Goal: Information Seeking & Learning: Learn about a topic

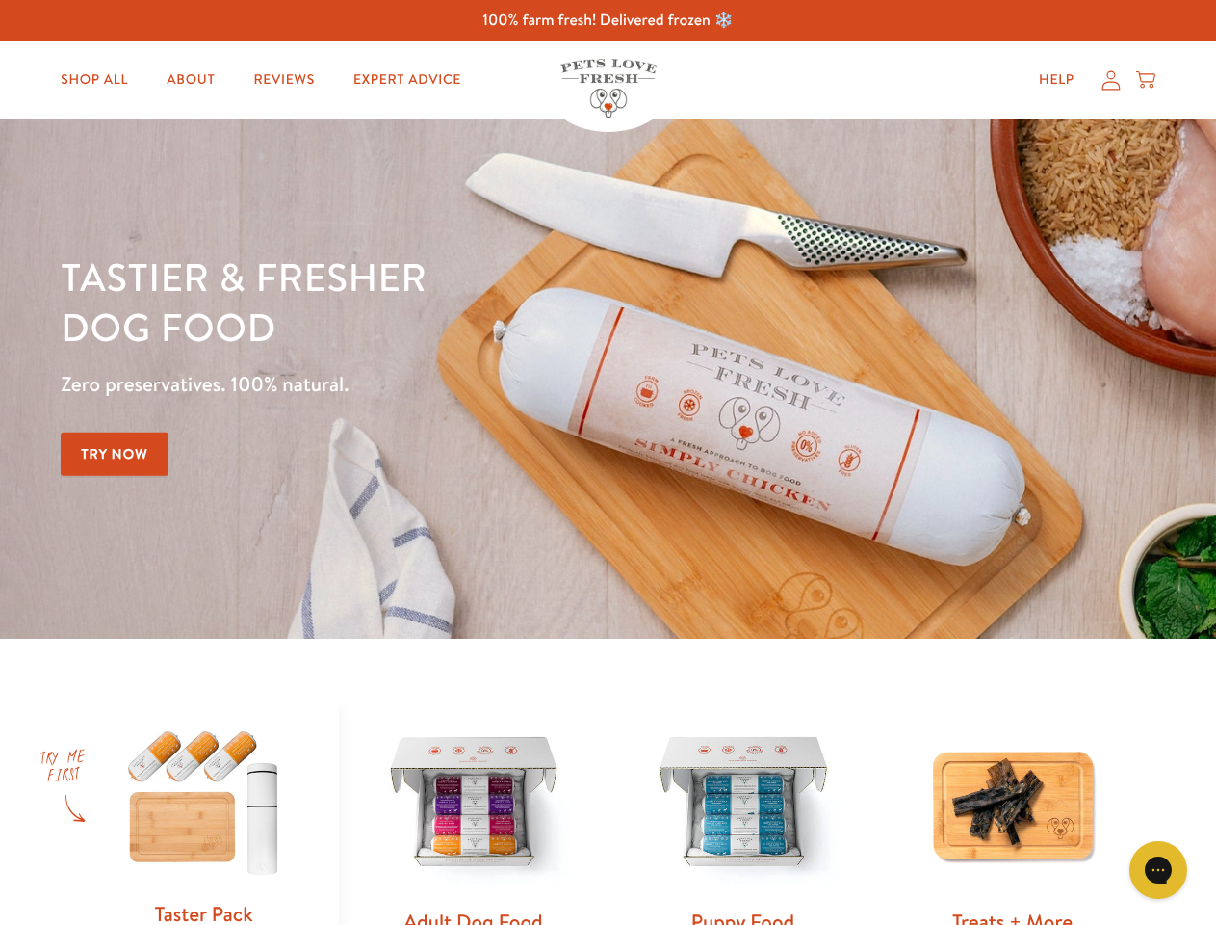
click at [608, 462] on div "Tastier & fresher dog food Zero preservatives. 100% natural. Try Now" at bounding box center [426, 378] width 730 height 254
click at [1159, 870] on icon "Gorgias live chat" at bounding box center [1158, 869] width 18 height 18
